Goal: Task Accomplishment & Management: Manage account settings

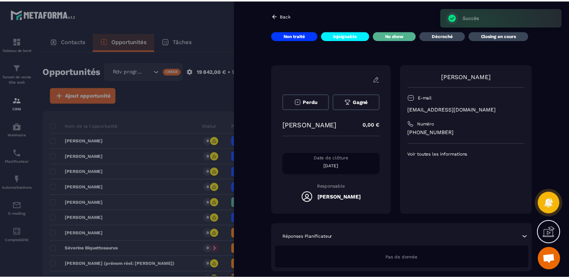
scroll to position [865, 0]
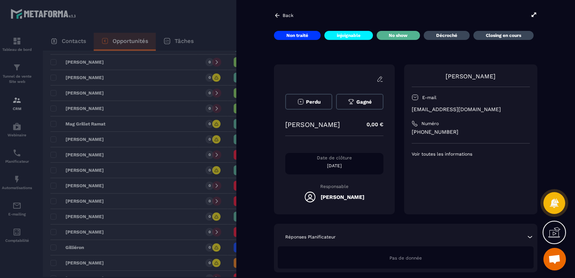
copy p "[PERSON_NAME]"
drag, startPoint x: 350, startPoint y: 127, endPoint x: 278, endPoint y: 123, distance: 71.9
click at [278, 123] on div "[PERSON_NAME] [PERSON_NAME] 0,00 € Date de clôture [DATE] Responsable [PERSON_N…" at bounding box center [334, 139] width 121 height 150
click at [175, 168] on div at bounding box center [287, 139] width 575 height 278
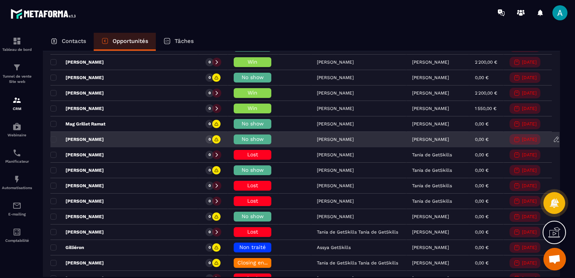
click at [241, 136] on span "No show" at bounding box center [252, 139] width 22 height 6
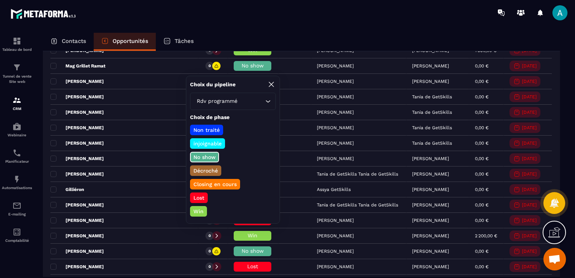
scroll to position [940, 0]
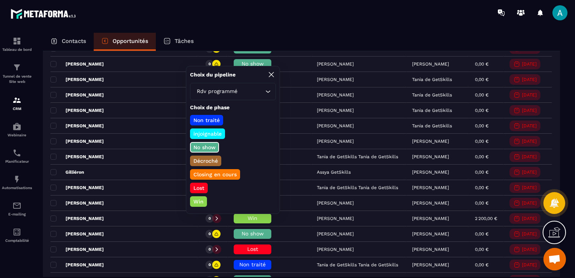
click at [202, 185] on p "Lost" at bounding box center [198, 188] width 13 height 8
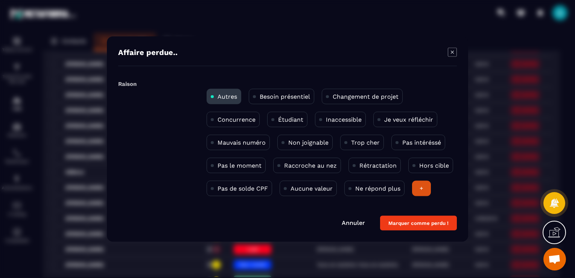
click at [343, 94] on p "Changement de projet" at bounding box center [365, 96] width 66 height 7
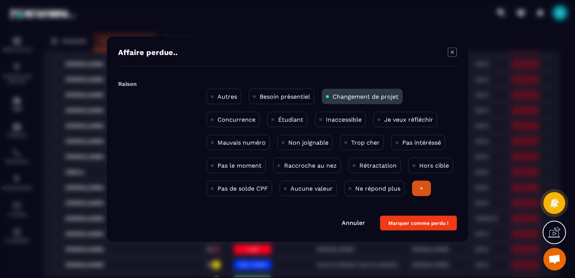
click at [406, 222] on button "Marquer comme perdu !" at bounding box center [418, 223] width 77 height 15
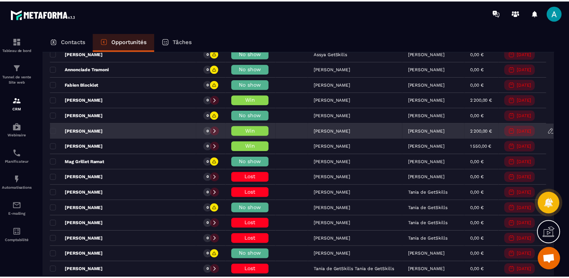
scroll to position [790, 0]
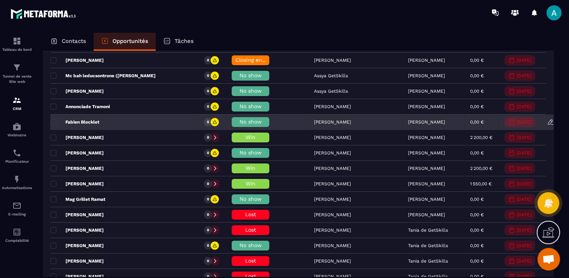
click at [167, 121] on div "Fabien Blocklet" at bounding box center [123, 122] width 146 height 15
